Goal: Register for event/course

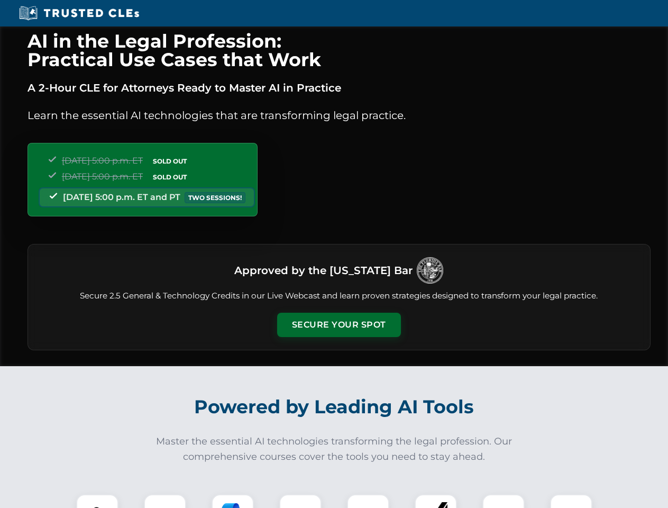
click at [339, 325] on button "Secure Your Spot" at bounding box center [339, 325] width 124 height 24
click at [97, 501] on img at bounding box center [97, 515] width 31 height 31
